Goal: Find specific page/section: Find specific page/section

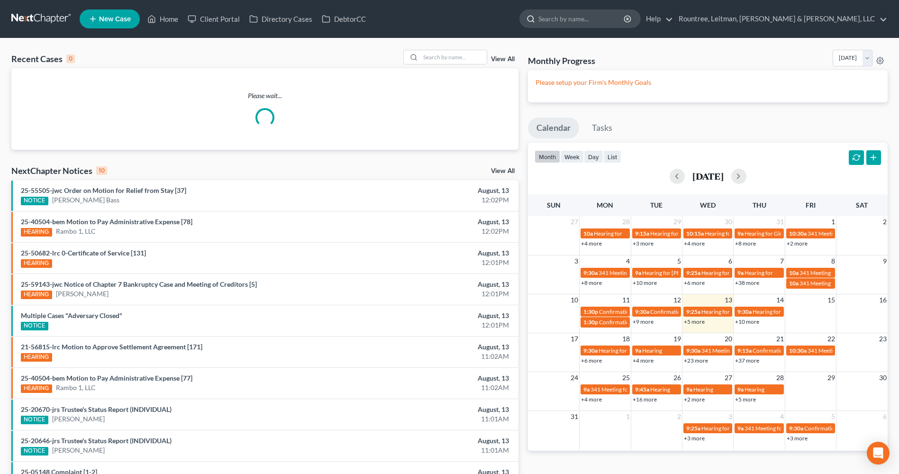
click at [625, 18] on input "search" at bounding box center [581, 19] width 87 height 18
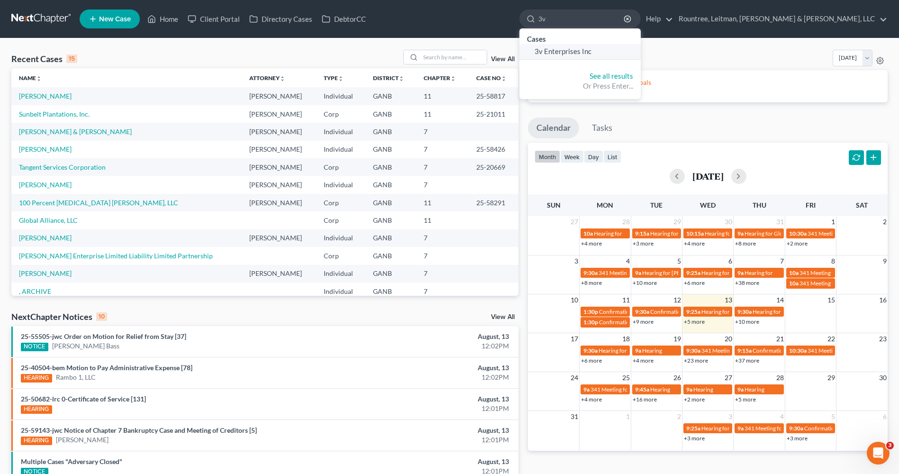
type input "3v"
click at [641, 56] on link "3v Enterprises Inc" at bounding box center [579, 51] width 121 height 15
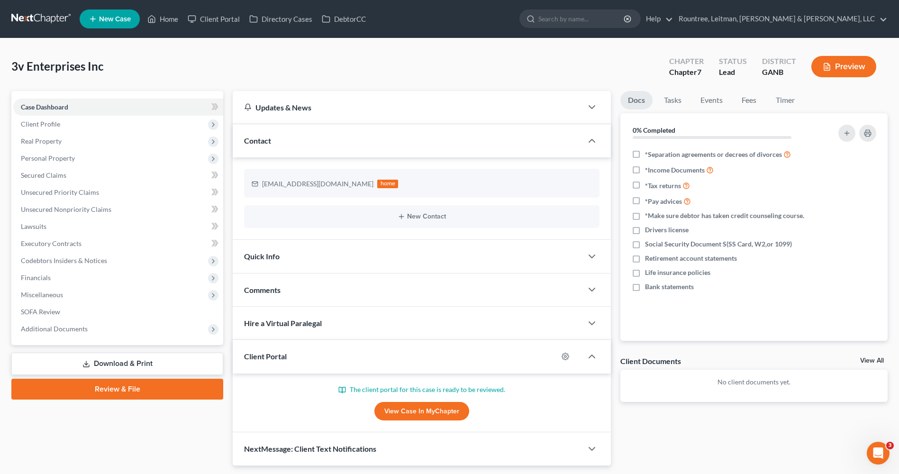
click at [425, 415] on link "View Case in MyChapter" at bounding box center [421, 411] width 95 height 19
